Goal: Navigation & Orientation: Find specific page/section

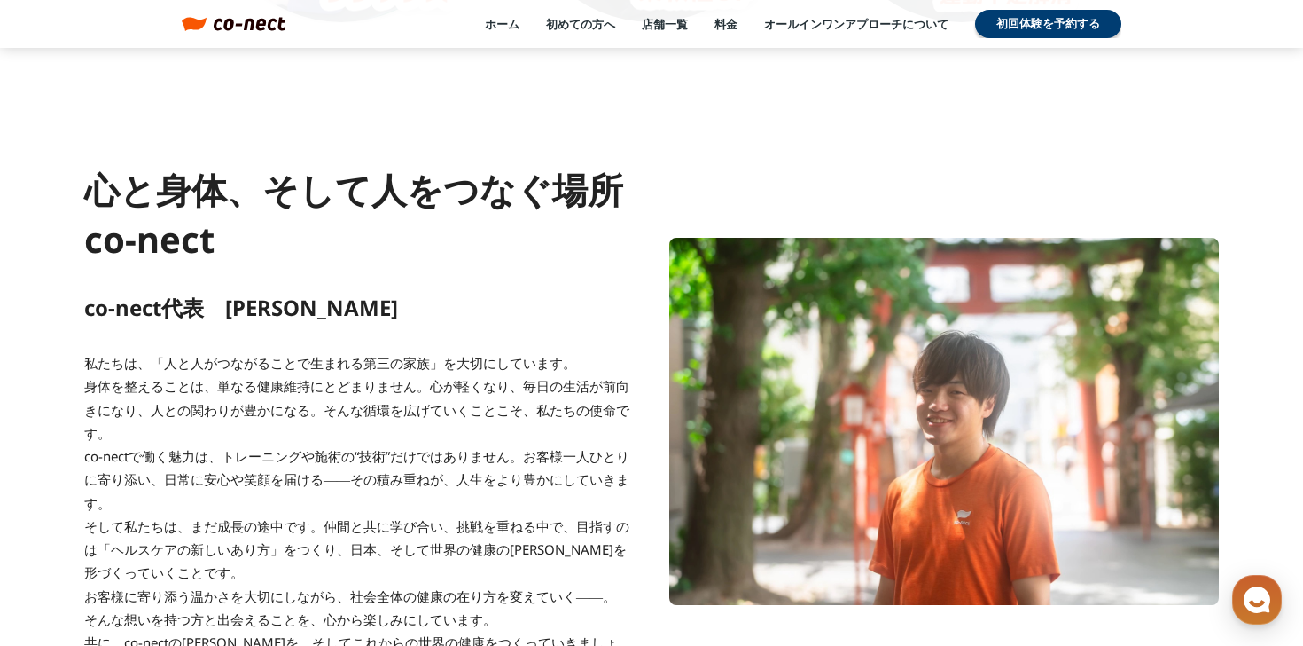
scroll to position [1409, 0]
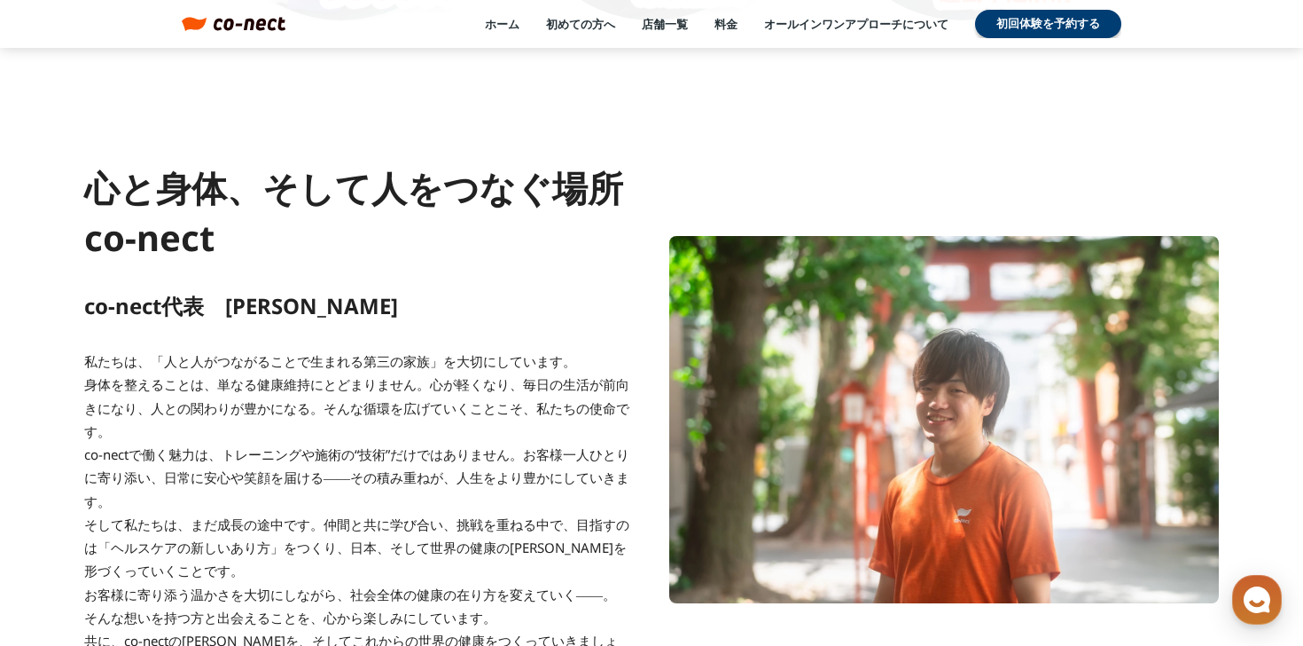
click at [365, 241] on h1 "心と身体、そして人をつなぐ場所 co-nect" at bounding box center [359, 212] width 550 height 99
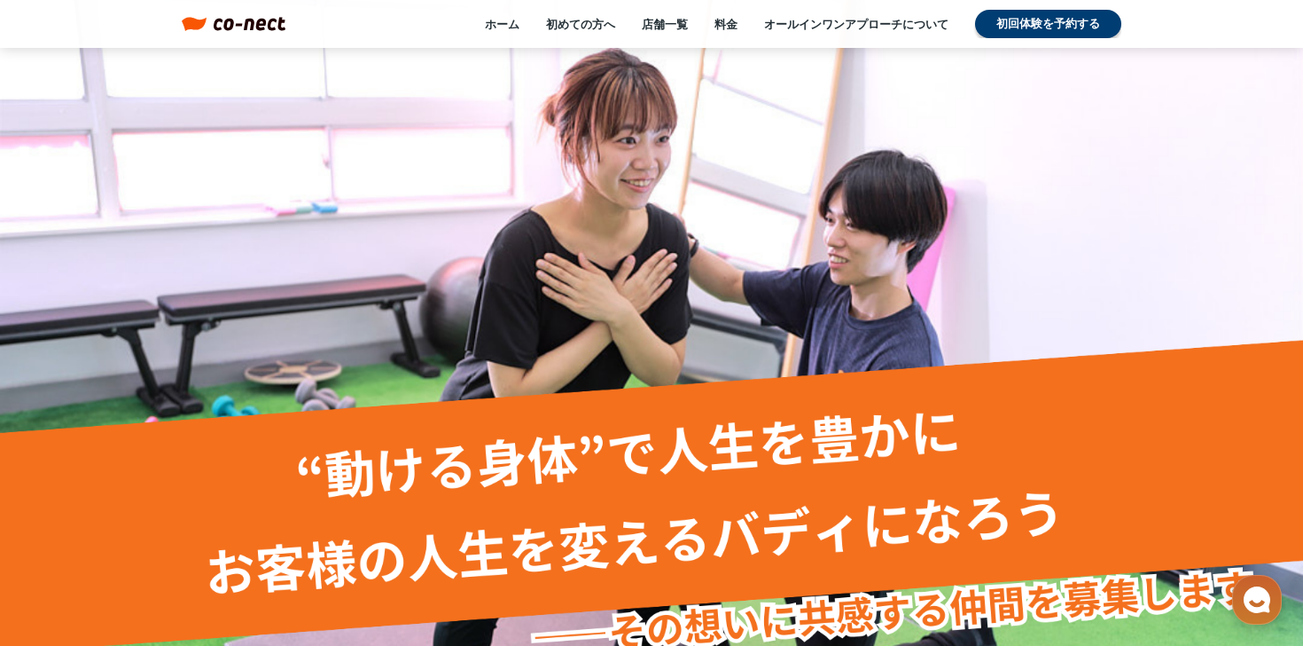
scroll to position [0, 0]
